Goal: Find specific page/section: Find specific page/section

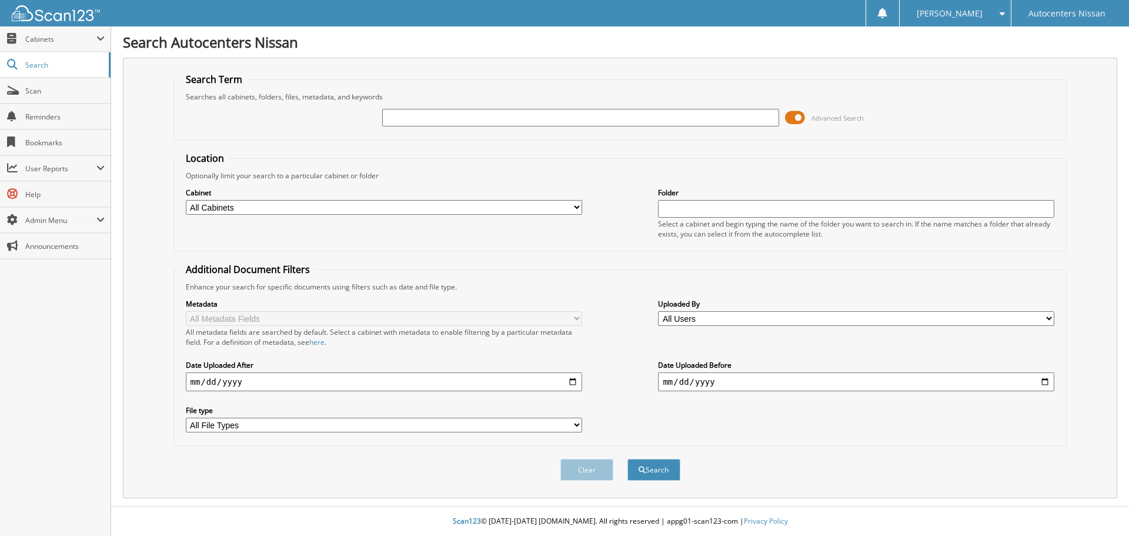
click at [413, 110] on input "text" at bounding box center [580, 118] width 396 height 18
type input "RK83879"
click at [627, 459] on button "Search" at bounding box center [653, 470] width 53 height 22
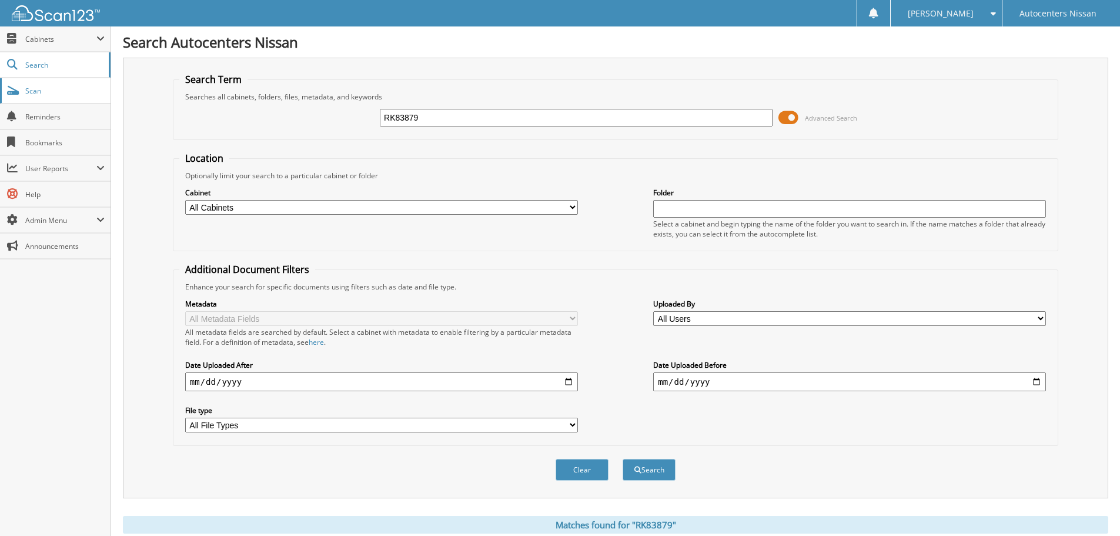
click at [33, 91] on span "Scan" at bounding box center [64, 91] width 79 height 10
